Goal: Check status

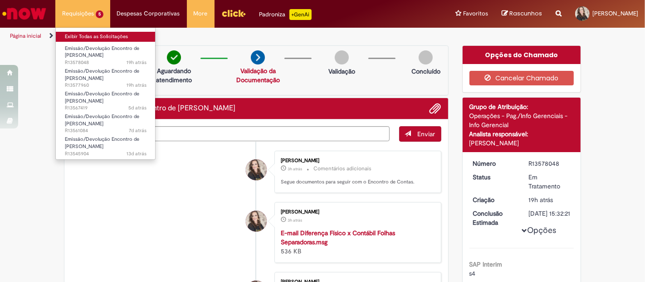
click at [89, 37] on link "Exibir Todas as Solicitações" at bounding box center [106, 37] width 100 height 10
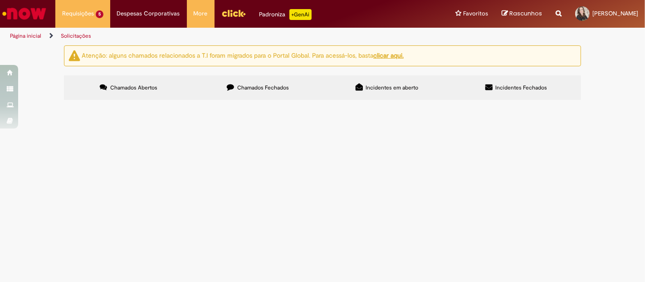
scroll to position [32, 0]
click at [0, 0] on span "Boa tarde! Gentileza seguir com o Encontro de Contas com o fornecedor. Document…" at bounding box center [0, 0] width 0 height 0
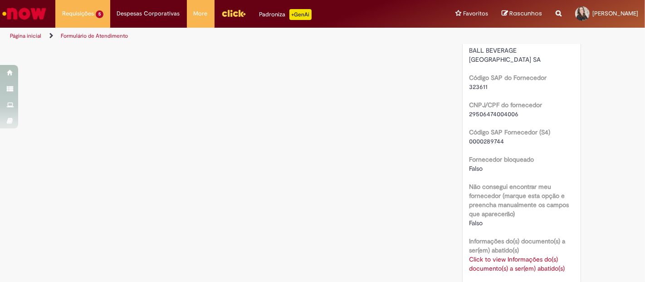
scroll to position [706, 0]
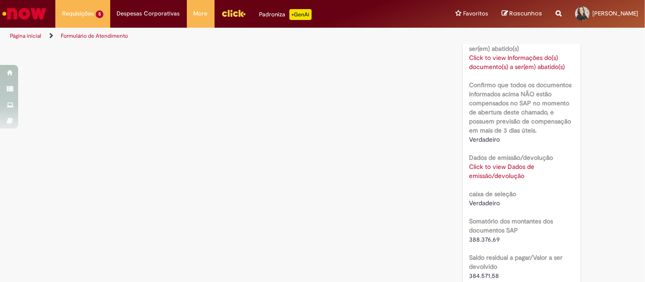
click at [487, 167] on link "Click to view Dados de emissão/devolução" at bounding box center [502, 170] width 65 height 17
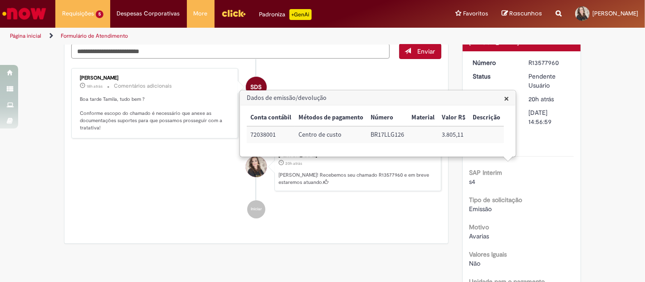
scroll to position [0, 0]
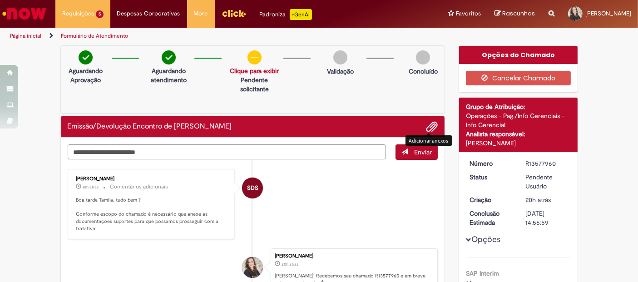
click at [429, 129] on span "Adicionar anexos" at bounding box center [431, 127] width 11 height 11
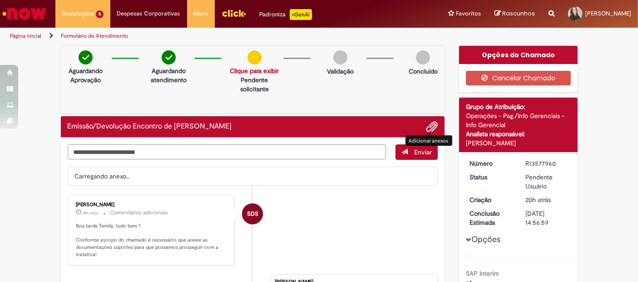
click at [115, 148] on textarea "Digite sua mensagem aqui..." at bounding box center [227, 151] width 319 height 15
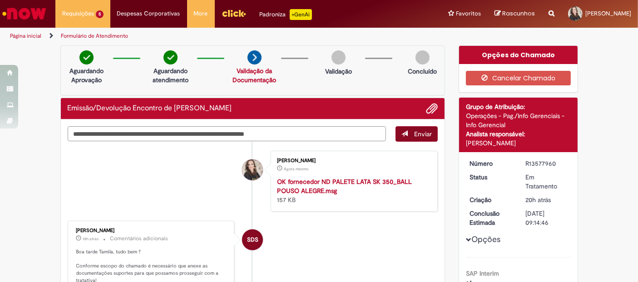
type textarea "**********"
click at [409, 128] on button "Enviar" at bounding box center [416, 133] width 42 height 15
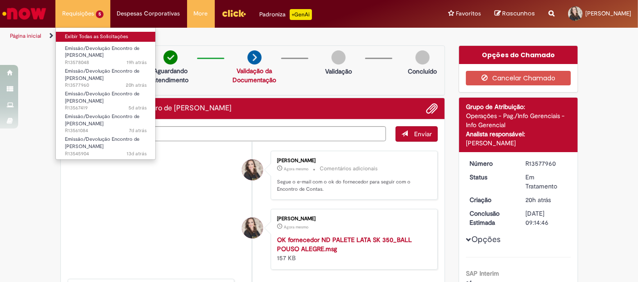
click at [100, 38] on link "Exibir Todas as Solicitações" at bounding box center [106, 37] width 100 height 10
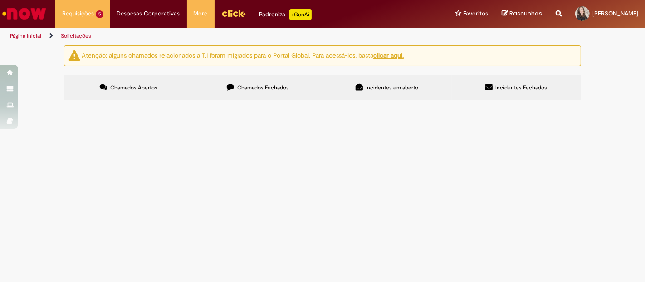
scroll to position [32, 0]
click at [0, 0] on span "Bom dia! Gentileza seguir com o Encontro de Contas com o operador Logístico. TO…" at bounding box center [0, 0] width 0 height 0
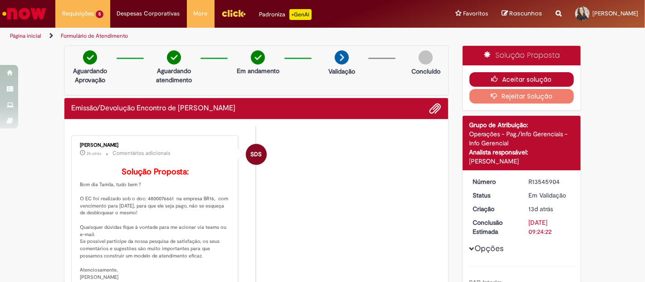
click at [531, 76] on button "Aceitar solução" at bounding box center [522, 79] width 105 height 15
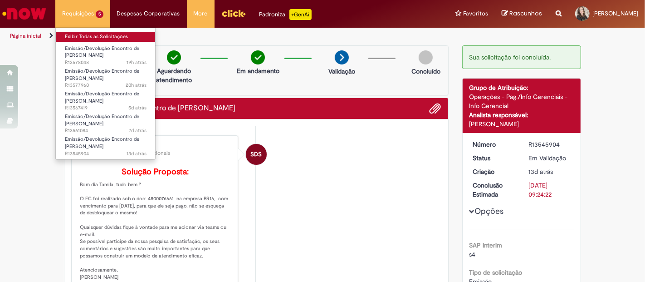
click at [83, 34] on link "Exibir Todas as Solicitações" at bounding box center [106, 37] width 100 height 10
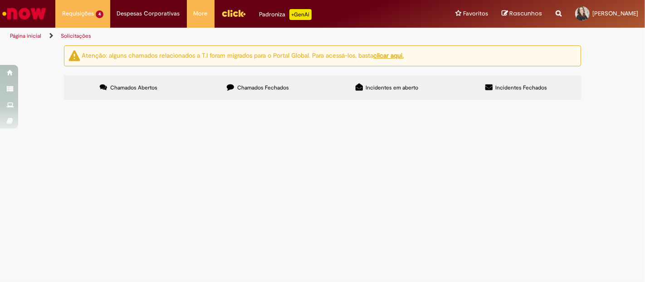
click at [0, 0] on span "Em Validação" at bounding box center [0, 0] width 0 height 0
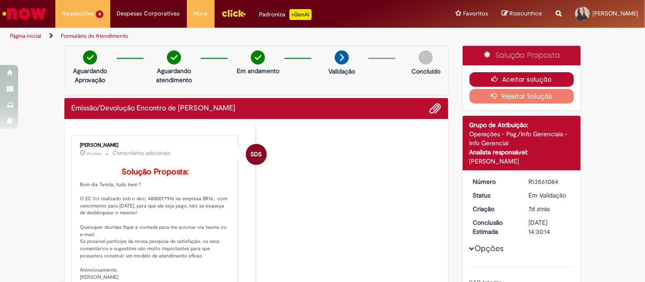
click at [530, 79] on button "Aceitar solução" at bounding box center [522, 79] width 105 height 15
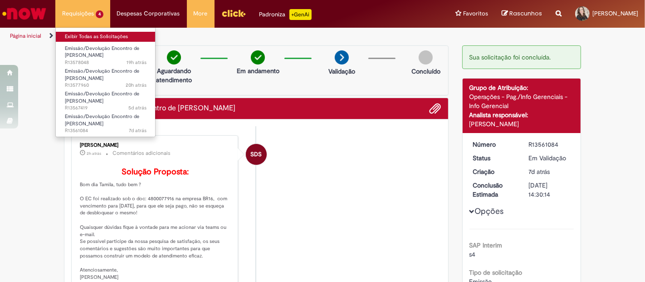
click at [94, 35] on link "Exibir Todas as Solicitações" at bounding box center [106, 37] width 100 height 10
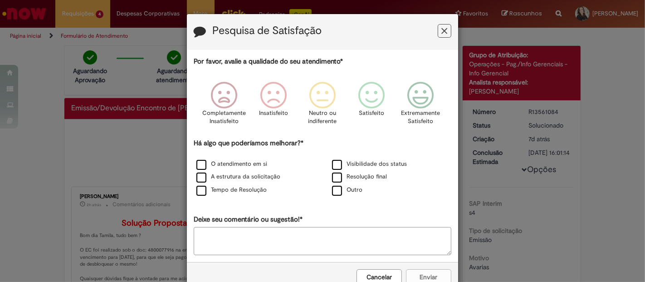
click at [418, 277] on div "Cancelar Enviar" at bounding box center [322, 276] width 271 height 29
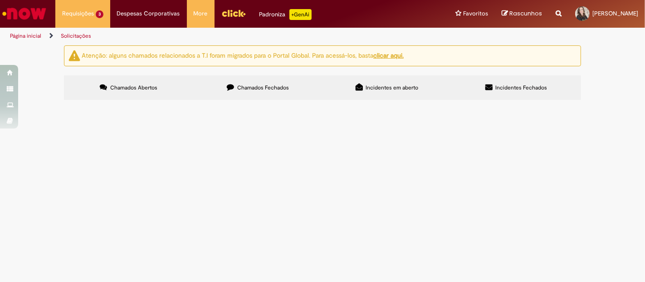
click at [0, 0] on td "Boa tarde! Gentileza seguir com o Encontro de Contas com o fornecedor. ND assin…" at bounding box center [0, 0] width 0 height 0
click at [0, 0] on span "Boa tarde! Gentileza seguir com o Encontro de Contas com o fornecedor. ND assin…" at bounding box center [0, 0] width 0 height 0
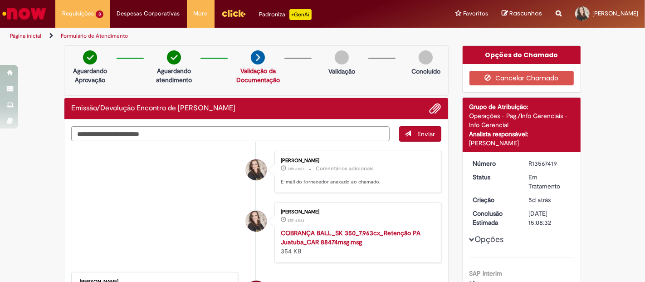
drag, startPoint x: 521, startPoint y: 161, endPoint x: 569, endPoint y: 162, distance: 48.1
click at [569, 162] on dd "R13567419" at bounding box center [550, 163] width 56 height 9
copy div "R13567419"
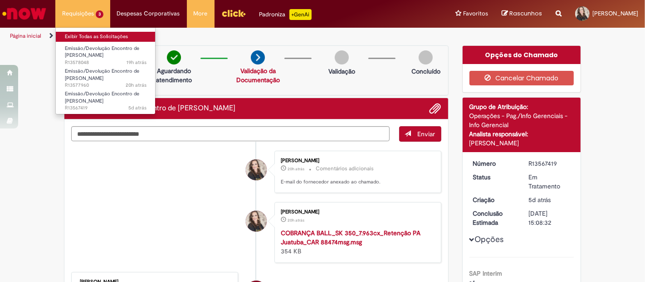
click at [83, 41] on link "Exibir Todas as Solicitações" at bounding box center [106, 37] width 100 height 10
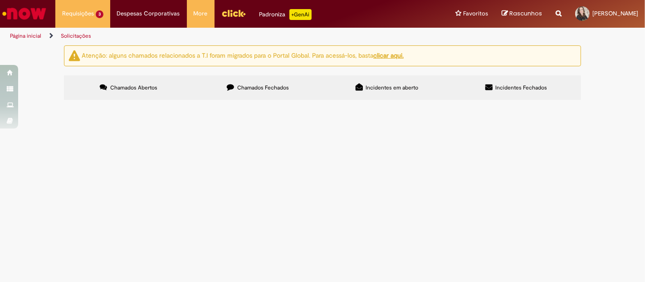
click at [0, 0] on span "Boa tarde! Gentileza seguir com o Encontro de Contas com o fornecedor. Document…" at bounding box center [0, 0] width 0 height 0
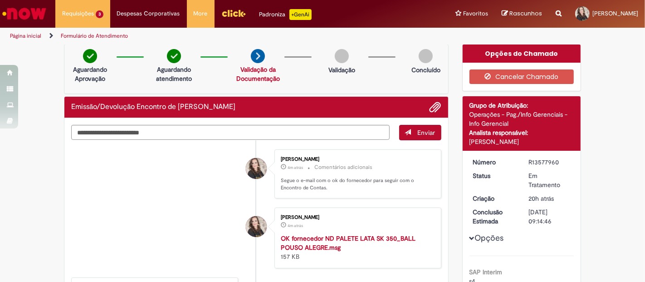
scroll to position [52, 0]
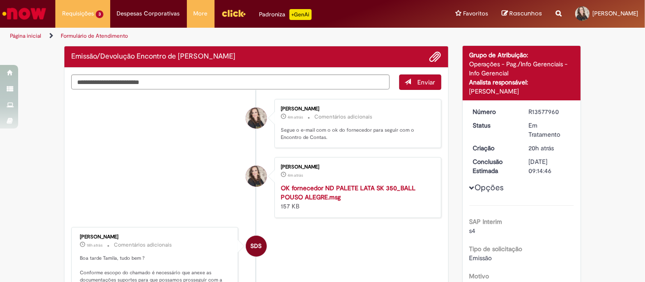
drag, startPoint x: 524, startPoint y: 109, endPoint x: 555, endPoint y: 109, distance: 30.9
click at [555, 109] on dd "R13577960" at bounding box center [550, 111] width 56 height 9
copy div "R13577960"
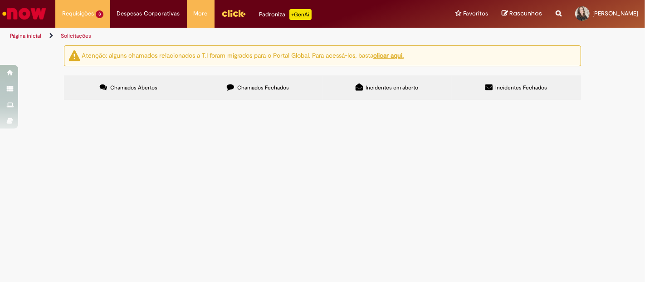
click at [0, 0] on td "Boa tarde! Gentileza seguir com o encontro de [PERSON_NAME] com o fornecedor. D…" at bounding box center [0, 0] width 0 height 0
click at [0, 0] on span "Boa tarde! Gentileza seguir com o encontro de [PERSON_NAME] com o fornecedor. D…" at bounding box center [0, 0] width 0 height 0
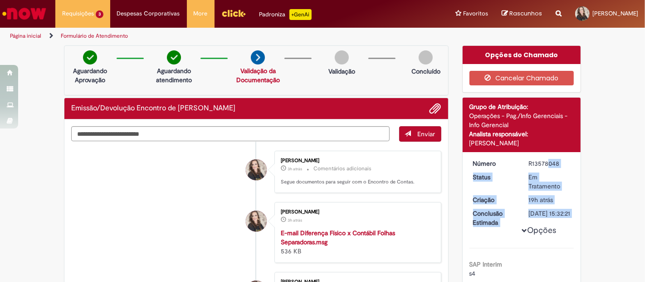
drag, startPoint x: 523, startPoint y: 161, endPoint x: 582, endPoint y: 153, distance: 59.1
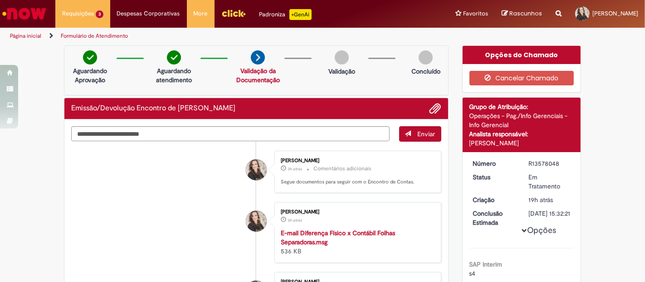
drag, startPoint x: 525, startPoint y: 163, endPoint x: 555, endPoint y: 159, distance: 29.8
click at [555, 159] on div "R13578048" at bounding box center [550, 163] width 42 height 9
copy div "R13578048"
